Goal: Task Accomplishment & Management: Use online tool/utility

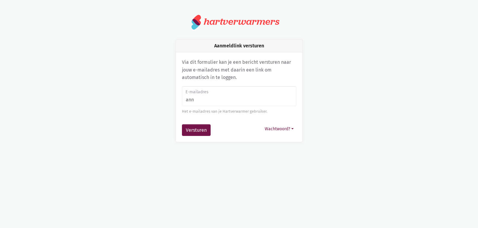
type input "[EMAIL_ADDRESS][DOMAIN_NAME]"
click at [275, 129] on button "Wachtwoord?" at bounding box center [279, 128] width 34 height 9
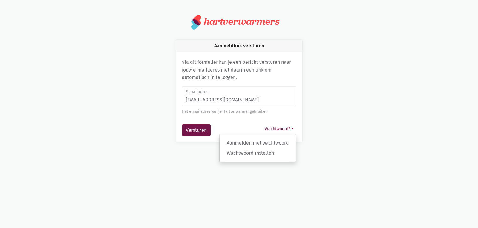
click at [326, 80] on div "Aanmeldlink versturen Via dit formulier kan je een bericht versturen naar jouw …" at bounding box center [239, 90] width 340 height 103
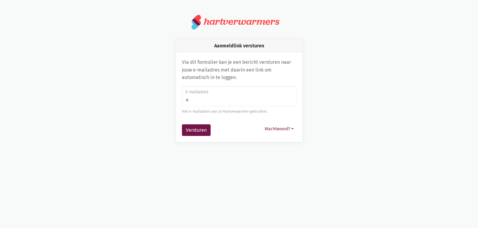
type input "[EMAIL_ADDRESS][DOMAIN_NAME]"
click at [198, 128] on button "Versturen" at bounding box center [196, 130] width 29 height 12
type input "[EMAIL_ADDRESS][DOMAIN_NAME]"
click at [280, 128] on button "Wachtwoord?" at bounding box center [279, 128] width 34 height 9
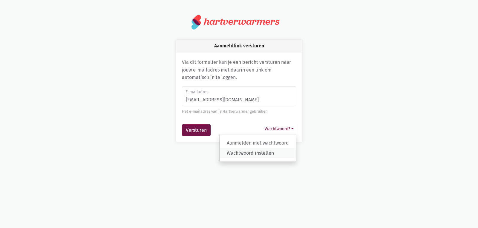
click at [263, 156] on link "Wachtwoord instellen" at bounding box center [257, 153] width 76 height 10
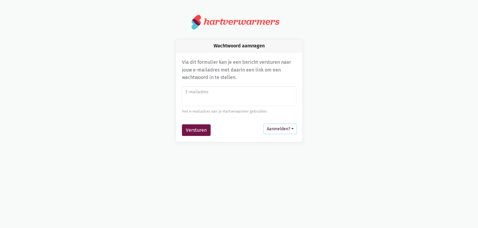
click at [283, 130] on button "Aanmelden?" at bounding box center [280, 128] width 32 height 9
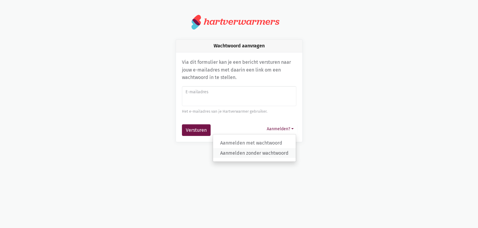
click at [257, 153] on link "Aanmelden zonder wachtwoord" at bounding box center [254, 153] width 83 height 10
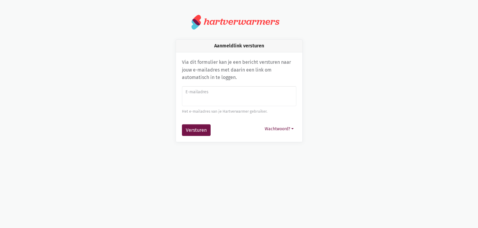
click at [218, 101] on input "E-mailadres" at bounding box center [239, 96] width 114 height 20
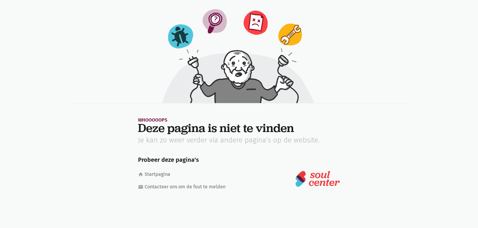
click at [313, 184] on img at bounding box center [317, 179] width 45 height 17
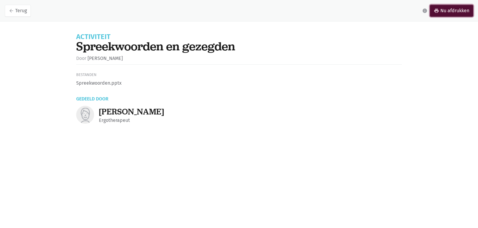
click at [458, 12] on link "print Nu afdrukken" at bounding box center [451, 11] width 43 height 12
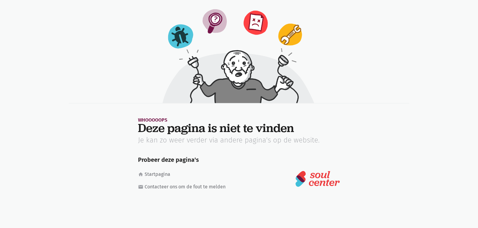
click at [318, 180] on img at bounding box center [317, 179] width 45 height 17
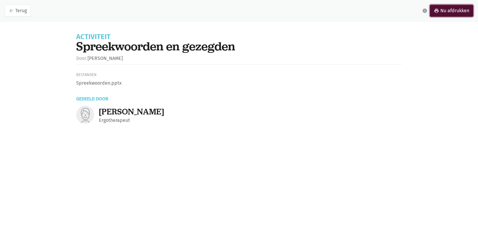
click at [456, 11] on link "print Nu afdrukken" at bounding box center [451, 11] width 43 height 12
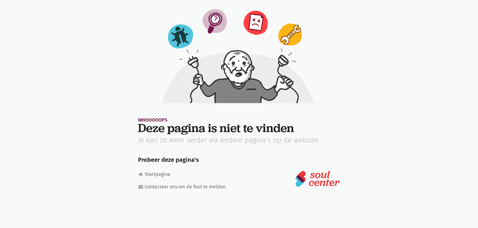
click at [329, 182] on img at bounding box center [317, 179] width 45 height 17
